Goal: Information Seeking & Learning: Learn about a topic

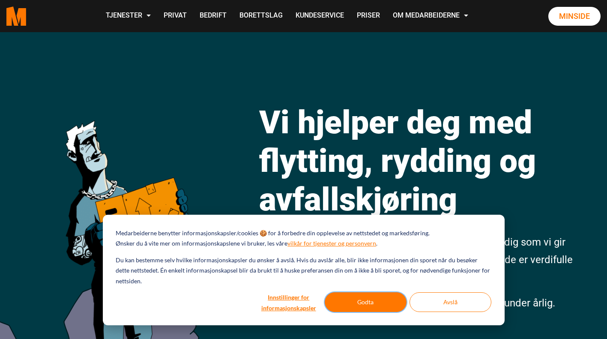
click at [389, 299] on button "Godta" at bounding box center [366, 302] width 82 height 20
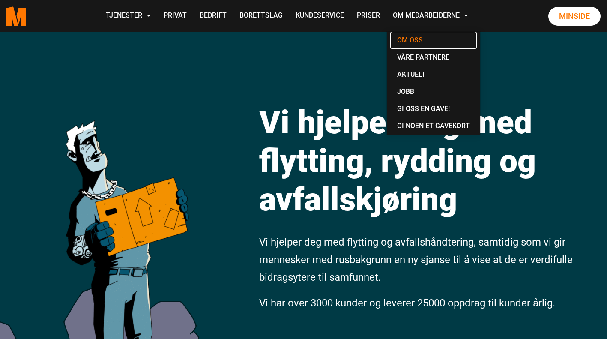
click at [407, 41] on link "Om oss" at bounding box center [433, 40] width 87 height 17
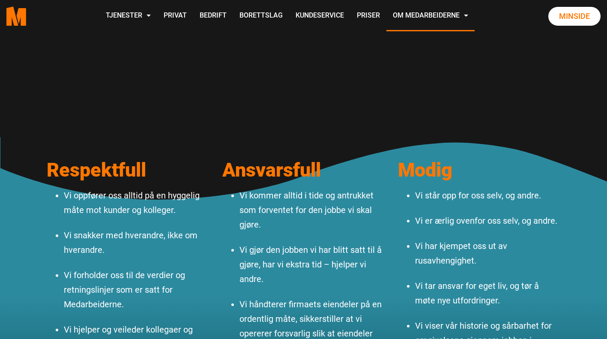
scroll to position [813, 0]
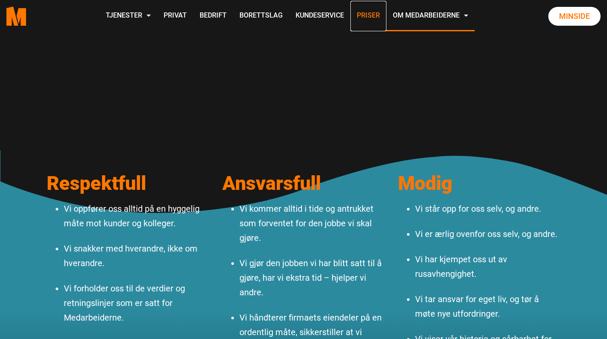
click at [368, 15] on link "Priser" at bounding box center [368, 16] width 36 height 30
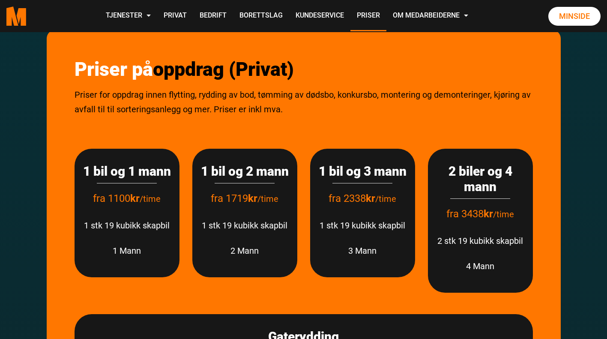
scroll to position [1071, 0]
